Goal: Use online tool/utility: Utilize a website feature to perform a specific function

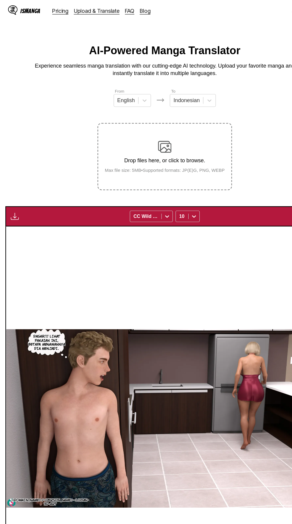
click at [13, 188] on img "button" at bounding box center [13, 191] width 7 height 7
click at [34, 204] on button "Download All" at bounding box center [29, 211] width 38 height 14
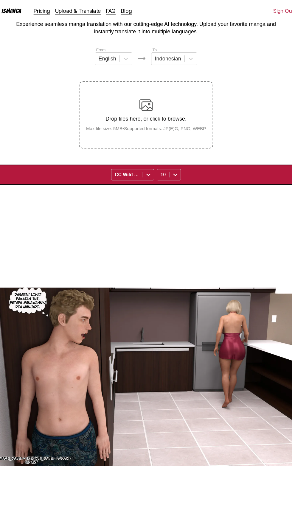
scroll to position [35, 0]
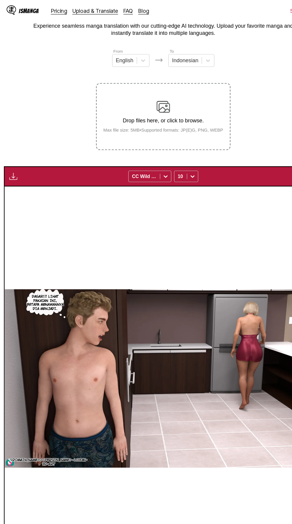
click at [14, 153] on img "button" at bounding box center [13, 156] width 7 height 7
